Goal: Check status: Check status

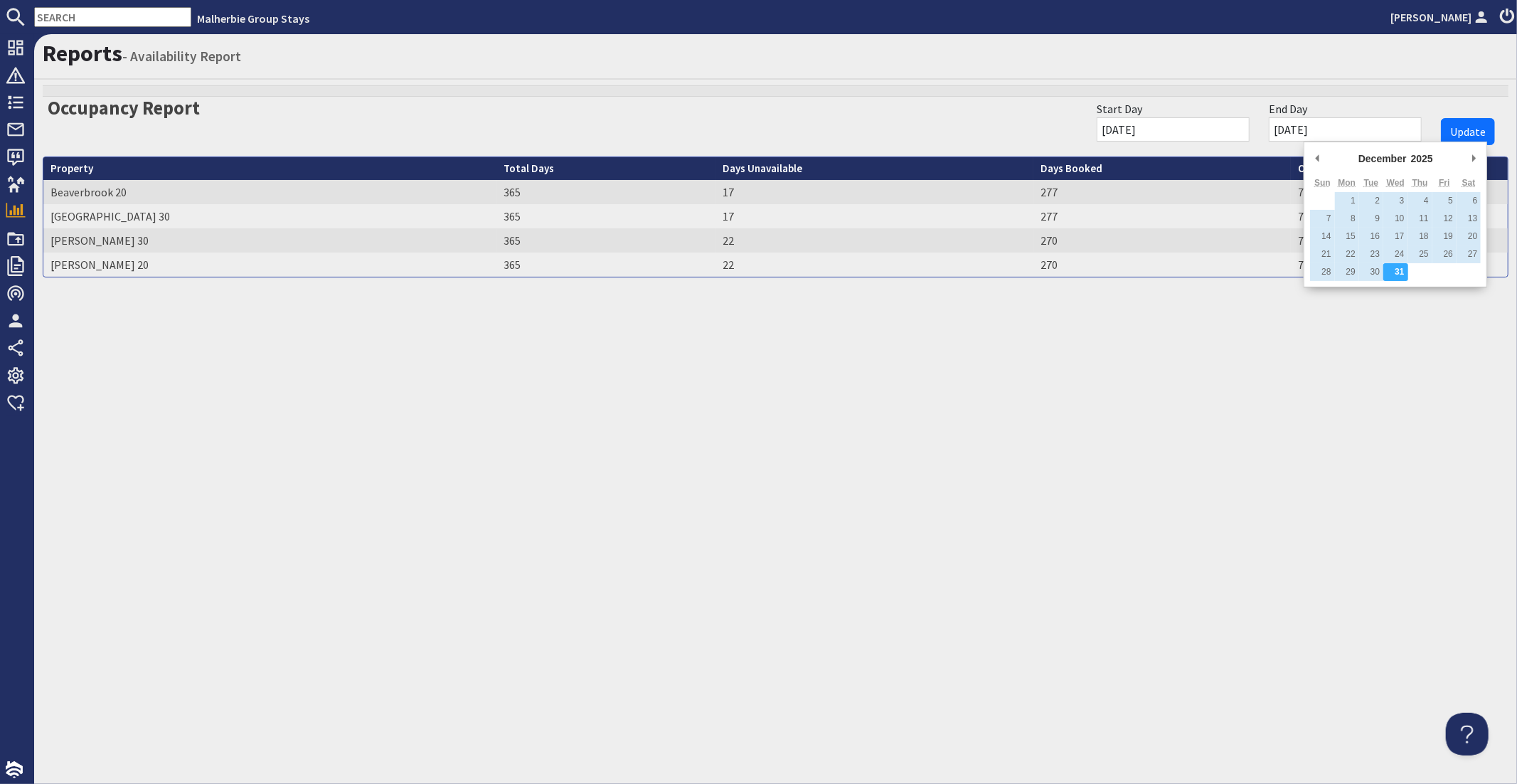
click at [1315, 123] on input "[DATE]" at bounding box center [1345, 129] width 153 height 24
click at [1304, 156] on div "January January February March April May June July August September October Nov…" at bounding box center [1395, 214] width 183 height 146
click at [1315, 155] on button "Previous Month" at bounding box center [1317, 158] width 14 height 21
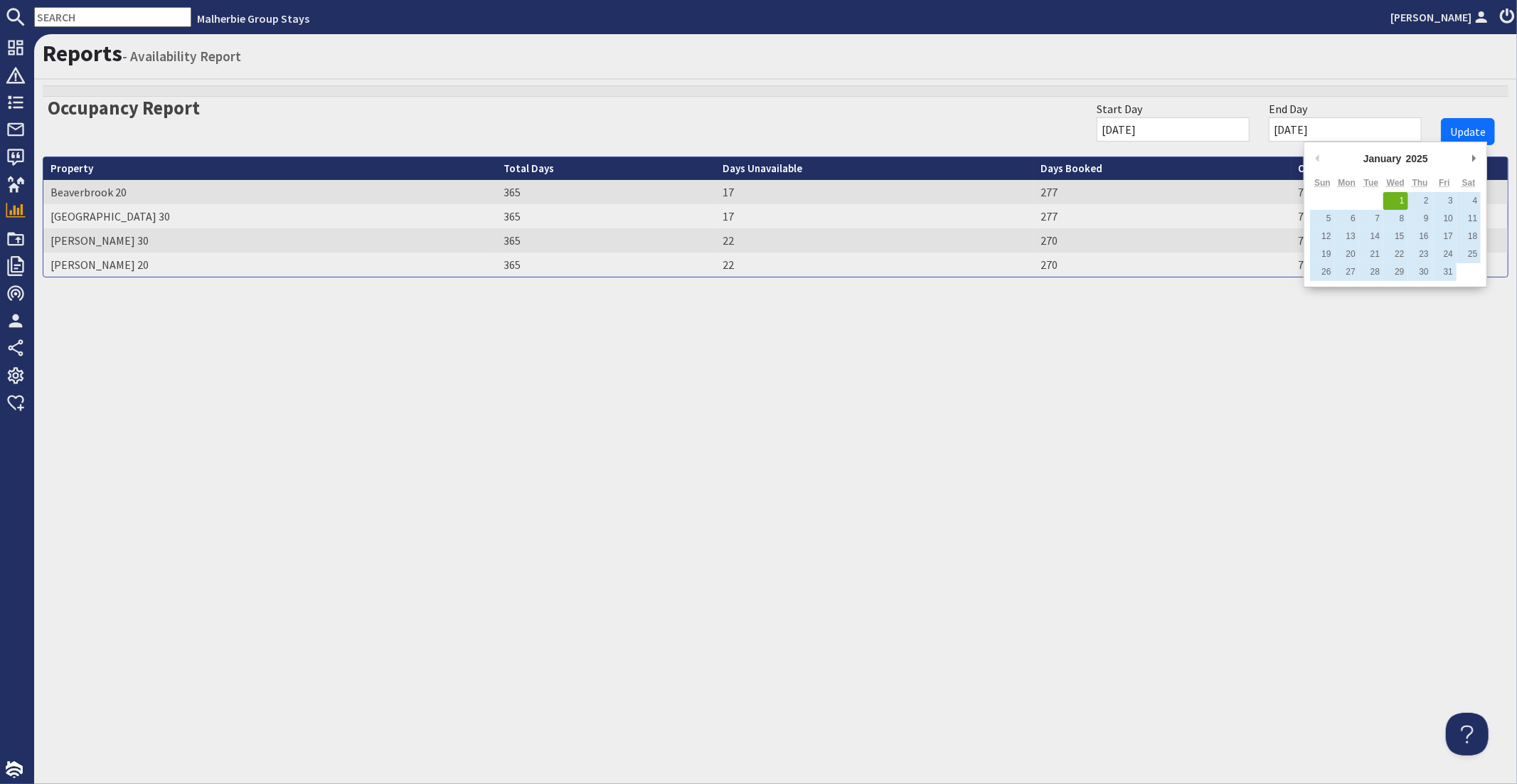
click at [1318, 158] on button "Previous Month" at bounding box center [1317, 158] width 14 height 21
click at [1319, 158] on button "Previous Month" at bounding box center [1317, 158] width 14 height 21
click at [1320, 158] on button "Previous Month" at bounding box center [1317, 158] width 14 height 21
click at [1321, 158] on button "Previous Month" at bounding box center [1317, 158] width 14 height 21
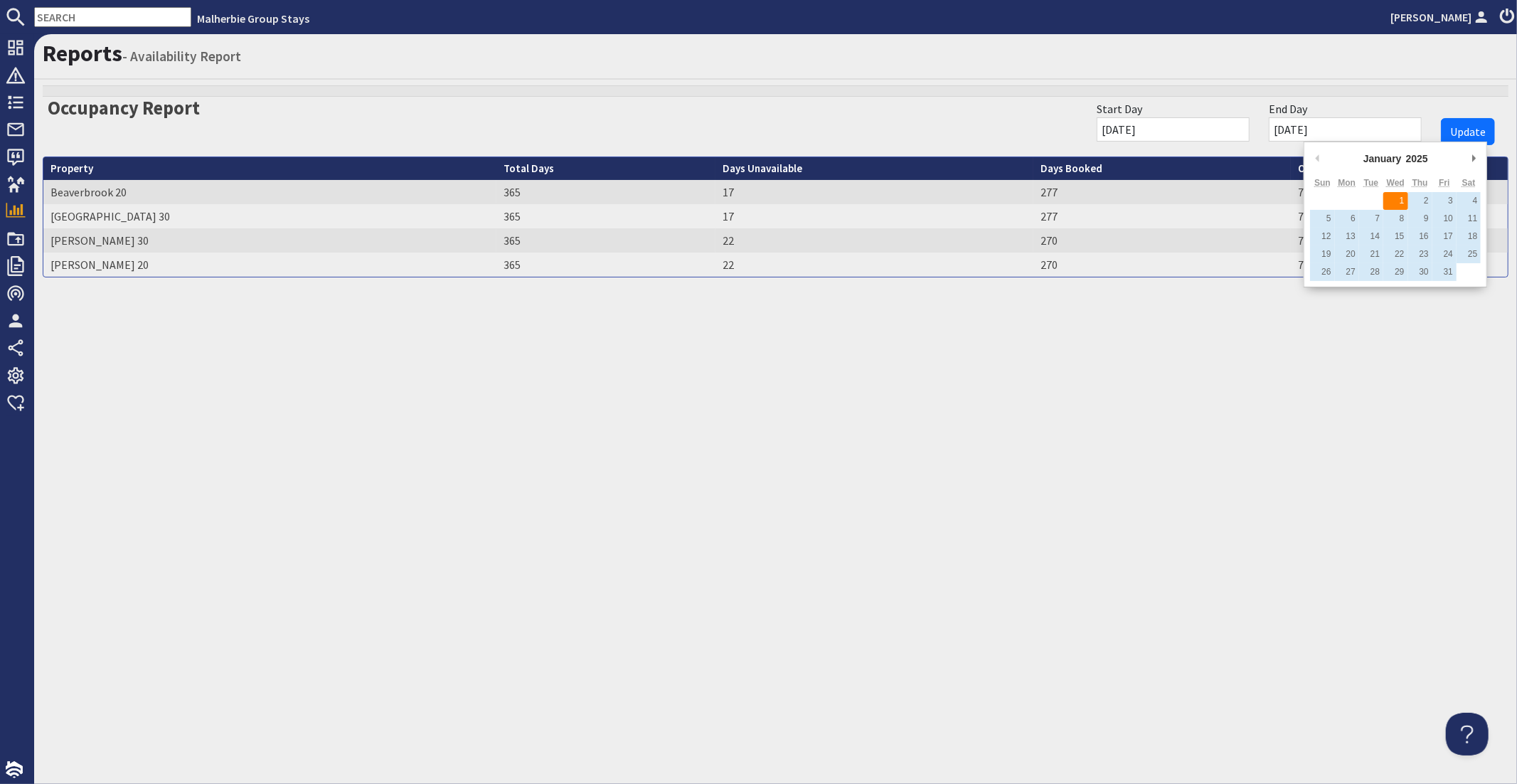
type input "[DATE]"
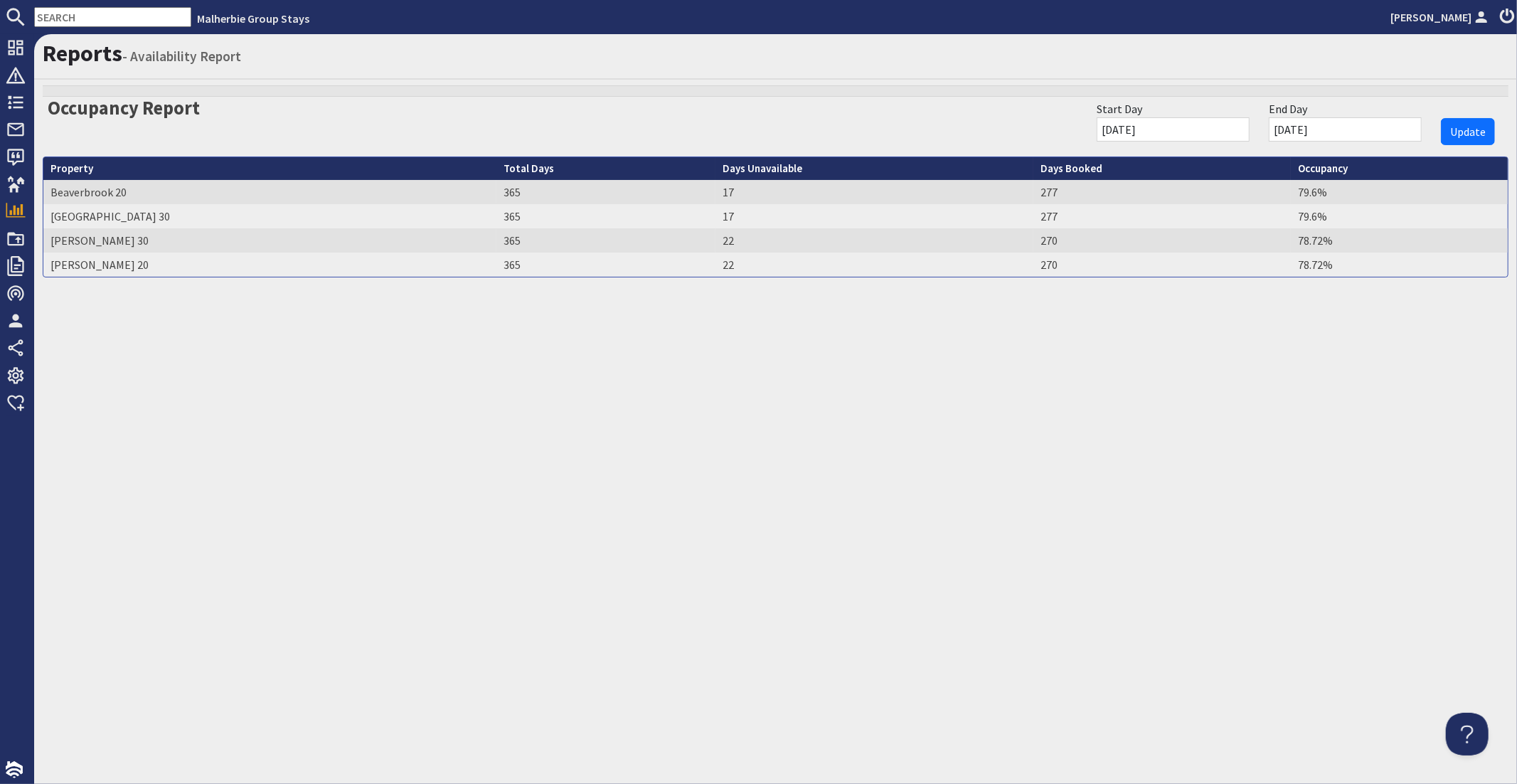
click at [1244, 132] on input "[DATE]" at bounding box center [1172, 129] width 153 height 24
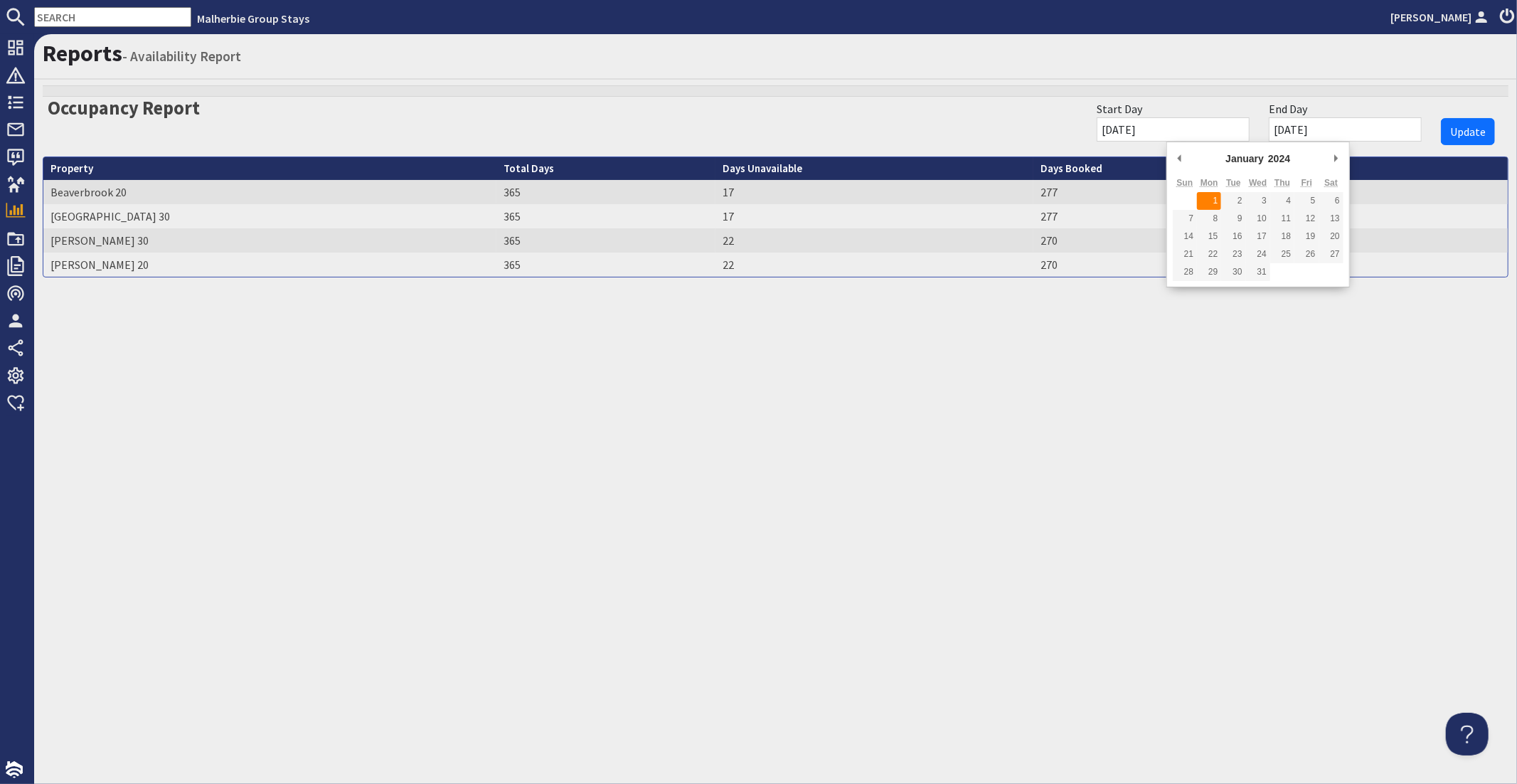
type input "[DATE]"
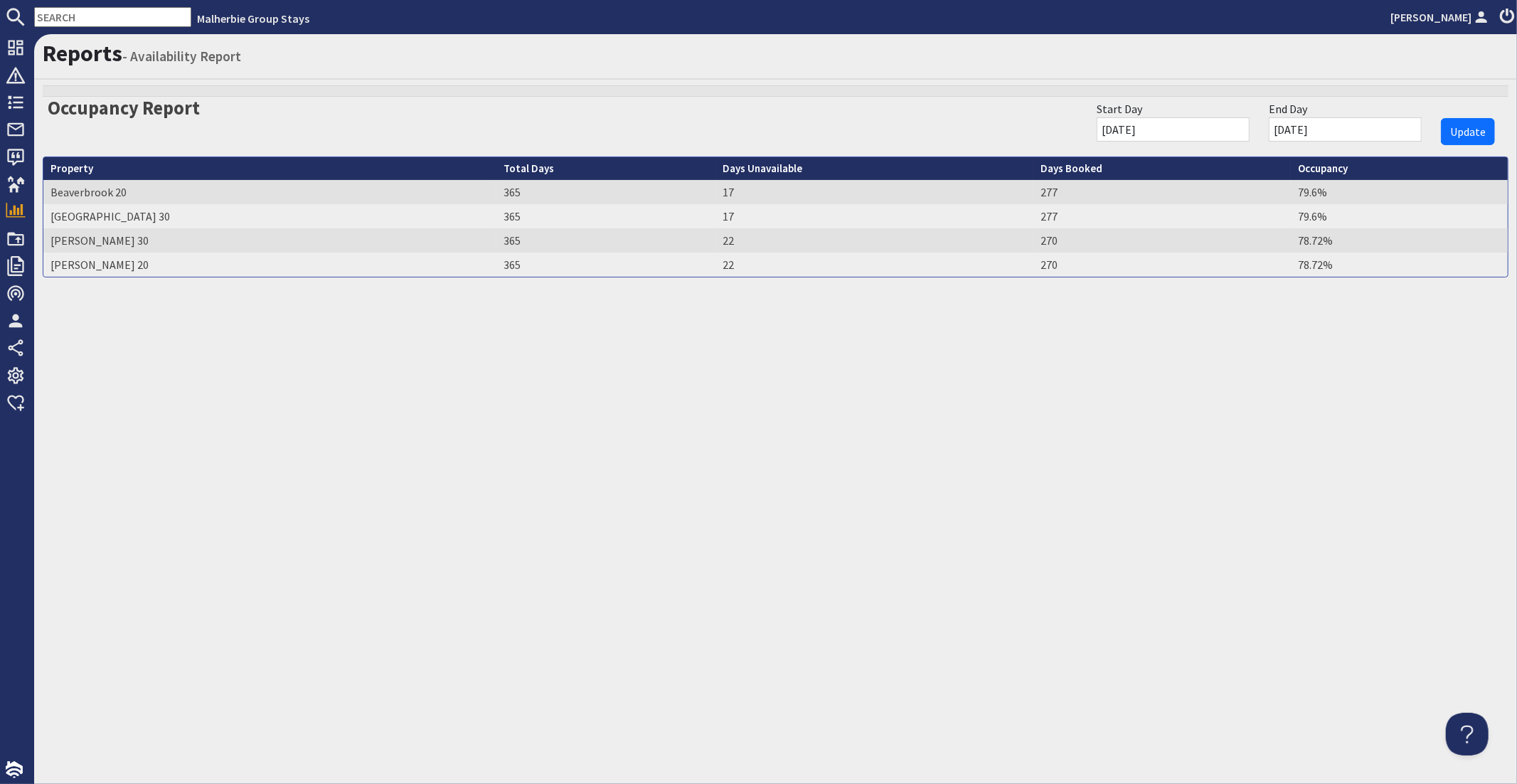
click at [1383, 133] on input "[DATE]" at bounding box center [1345, 129] width 153 height 24
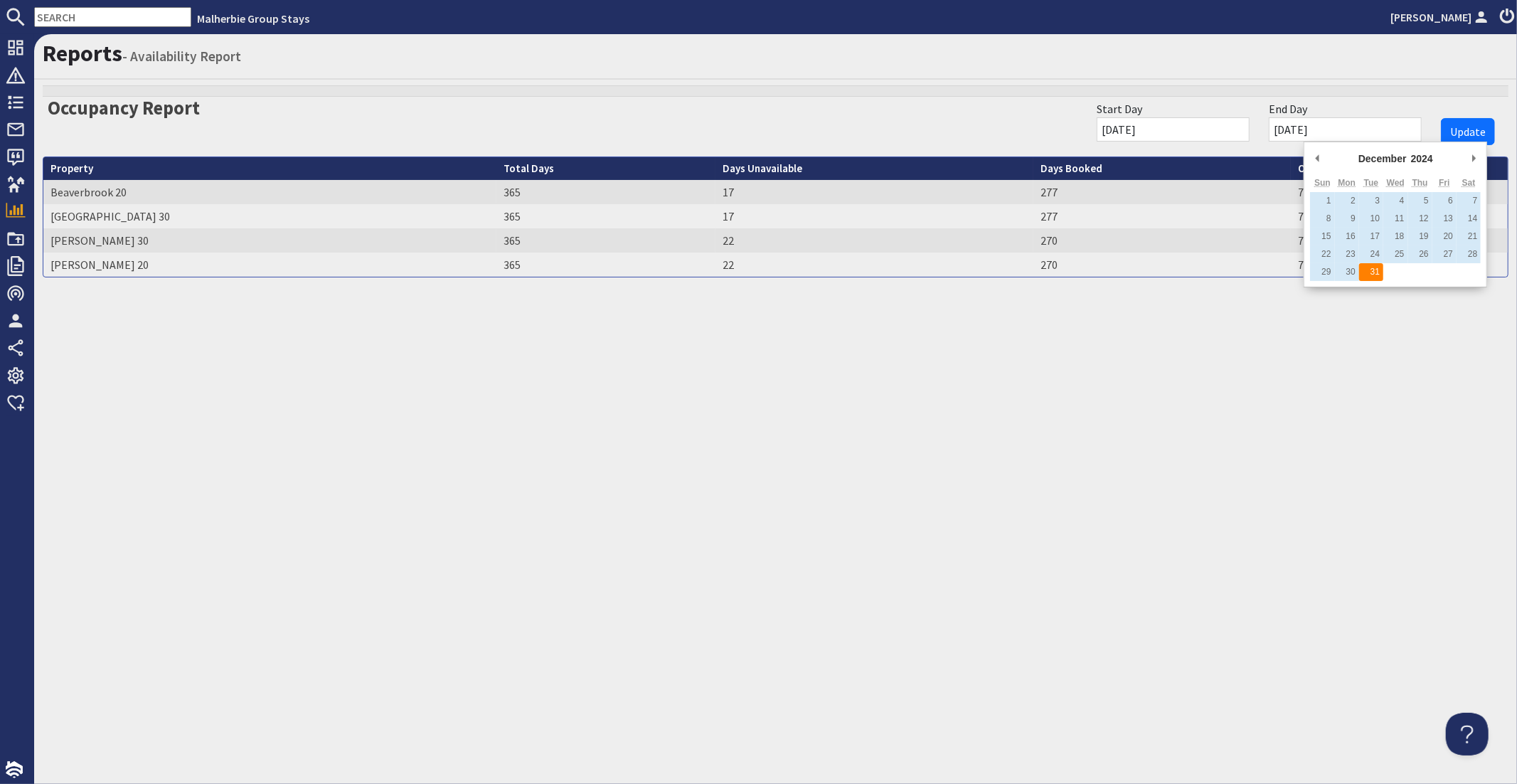
type input "[DATE]"
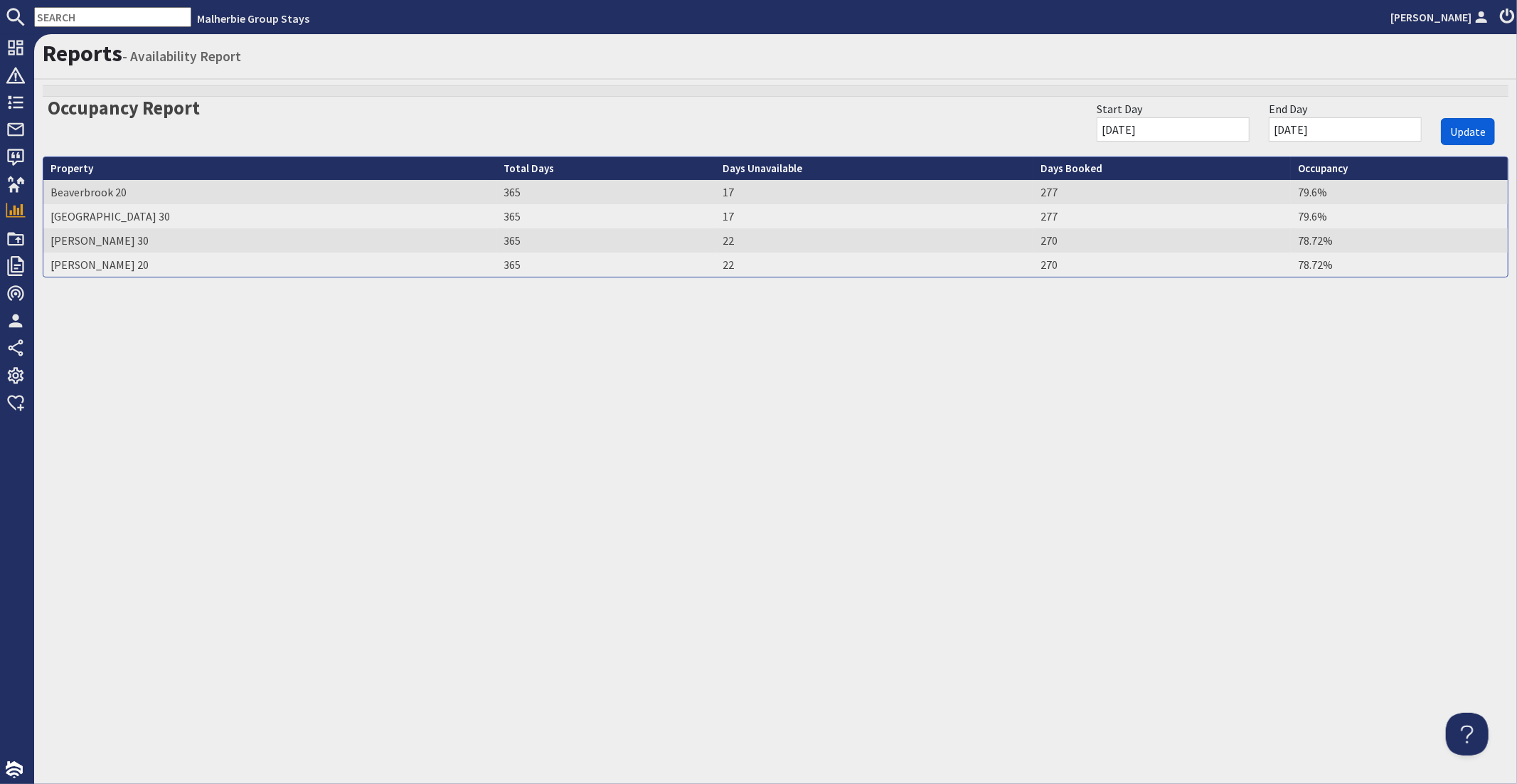
click at [1481, 125] on span "Update" at bounding box center [1468, 132] width 36 height 14
